Goal: Information Seeking & Learning: Learn about a topic

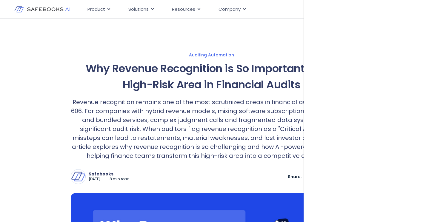
scroll to position [30, 0]
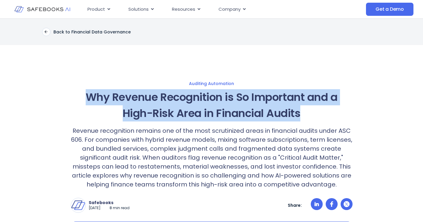
drag, startPoint x: 86, startPoint y: 97, endPoint x: 305, endPoint y: 114, distance: 219.0
click at [305, 114] on h1 "Why Revenue Recognition is So Important and a High-Risk Area in Financial Audits" at bounding box center [212, 105] width 282 height 32
copy h1 "Why Revenue Recognition is So Important and a High-Risk Area in Financial Audits"
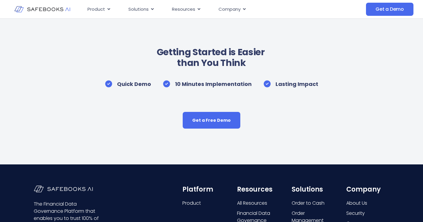
scroll to position [2774, 0]
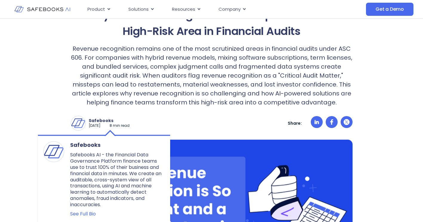
scroll to position [89, 0]
